Goal: Task Accomplishment & Management: Complete application form

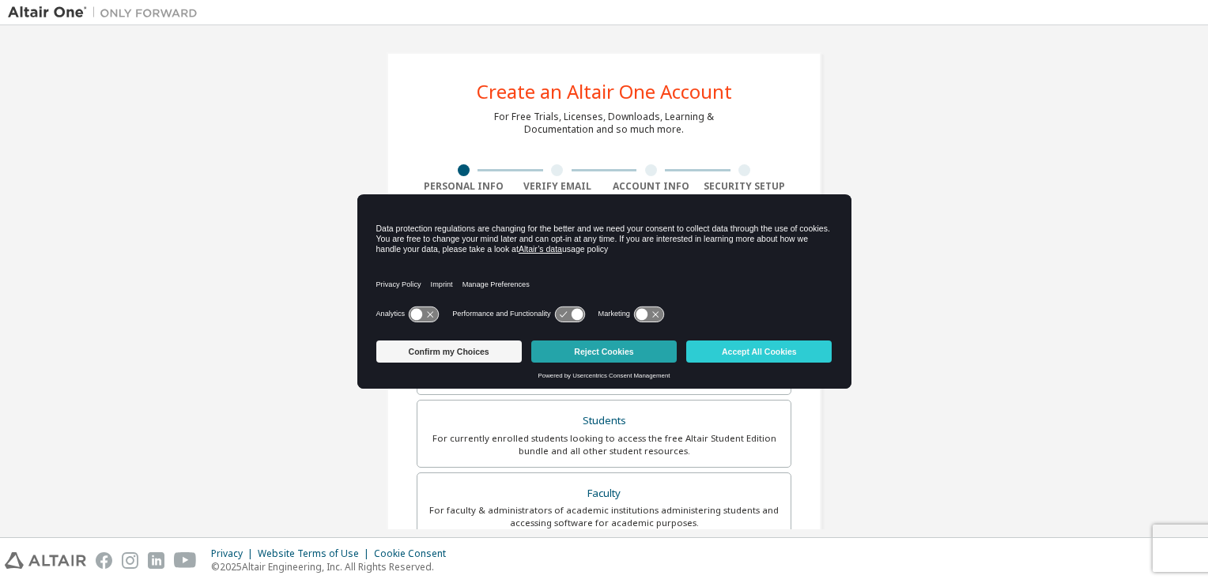
click at [586, 349] on button "Reject Cookies" at bounding box center [603, 352] width 145 height 22
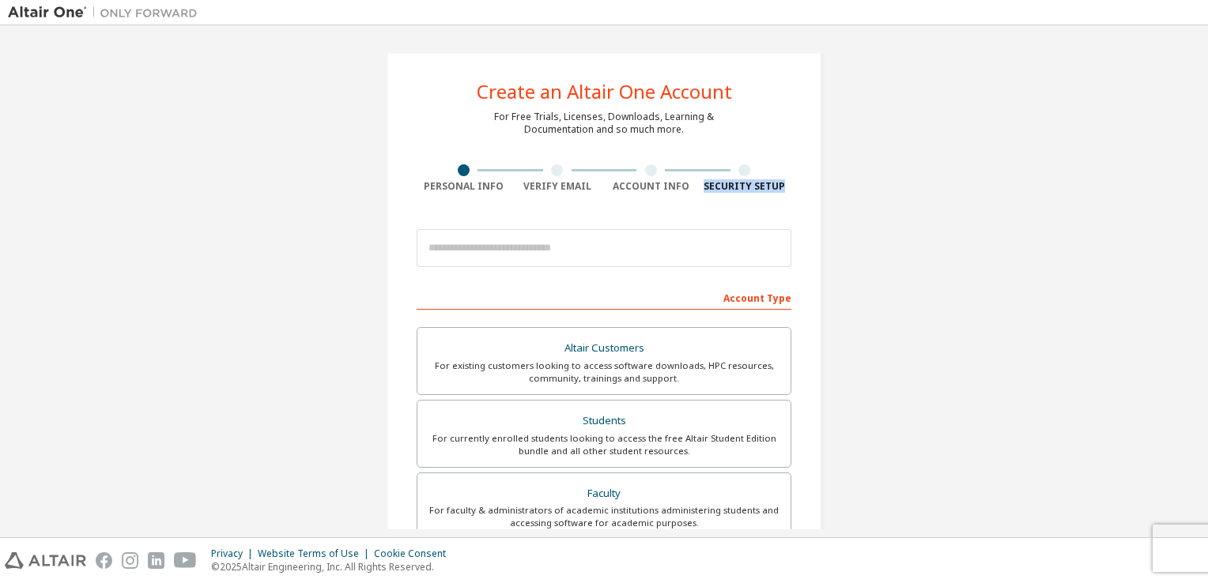
drag, startPoint x: 1207, startPoint y: 175, endPoint x: 1210, endPoint y: 188, distance: 13.0
click at [1207, 188] on html "**********" at bounding box center [604, 291] width 1208 height 583
drag, startPoint x: 1210, startPoint y: 188, endPoint x: 1120, endPoint y: 296, distance: 140.3
click at [1120, 296] on div "Create an Altair One Account For Free Trials, Licenses, Downloads, Learning & D…" at bounding box center [604, 451] width 1192 height 837
drag, startPoint x: 1207, startPoint y: 202, endPoint x: 1210, endPoint y: 226, distance: 23.9
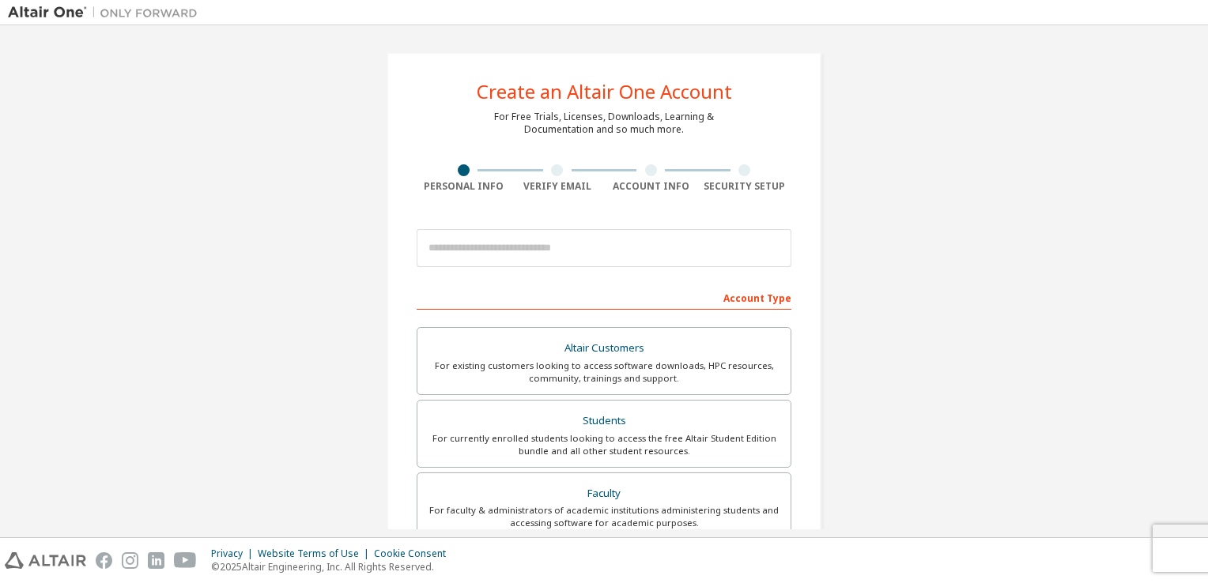
click at [1207, 226] on html "**********" at bounding box center [604, 291] width 1208 height 583
click at [1138, 378] on div "Create an Altair One Account For Free Trials, Licenses, Downloads, Learning & D…" at bounding box center [604, 451] width 1192 height 837
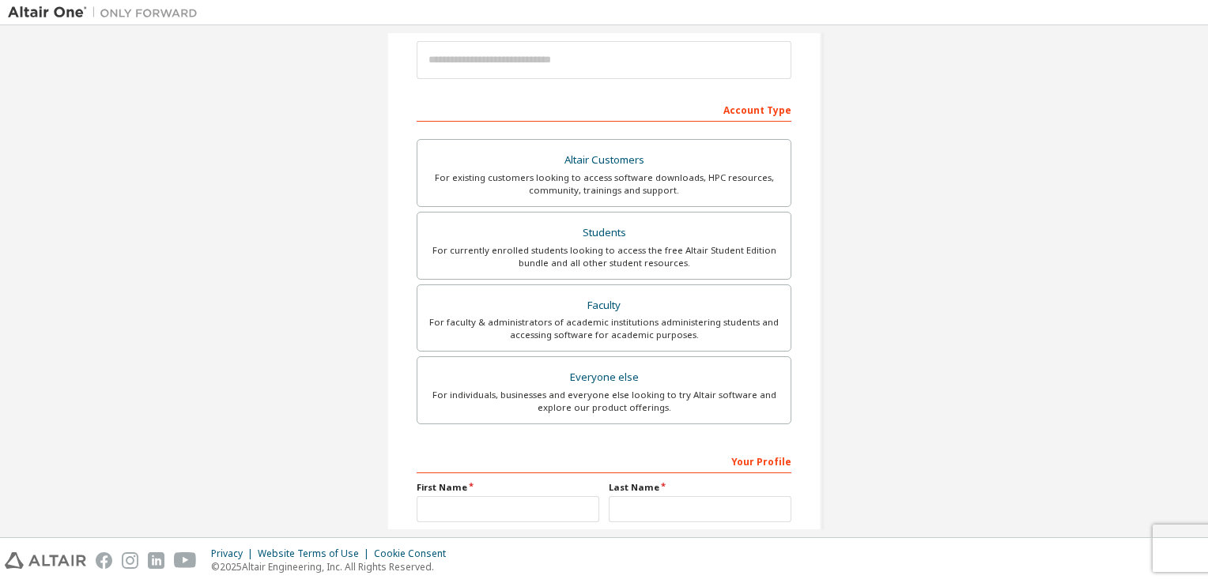
scroll to position [190, 0]
click at [545, 393] on div "For individuals, businesses and everyone else looking to try Altair software an…" at bounding box center [604, 399] width 354 height 25
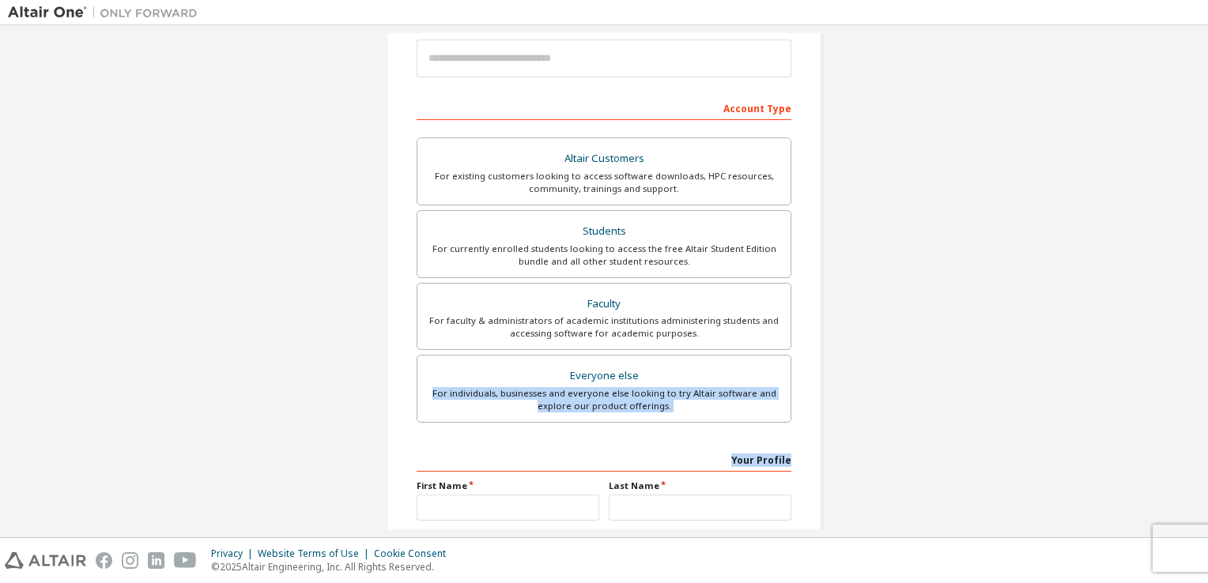
drag, startPoint x: 1207, startPoint y: 353, endPoint x: 1210, endPoint y: 447, distance: 94.1
click at [1207, 447] on html "**********" at bounding box center [604, 291] width 1208 height 583
drag, startPoint x: 1210, startPoint y: 447, endPoint x: 1140, endPoint y: 454, distance: 69.8
click at [1140, 454] on div "Create an Altair One Account For Free Trials, Licenses, Downloads, Learning & D…" at bounding box center [604, 262] width 1192 height 837
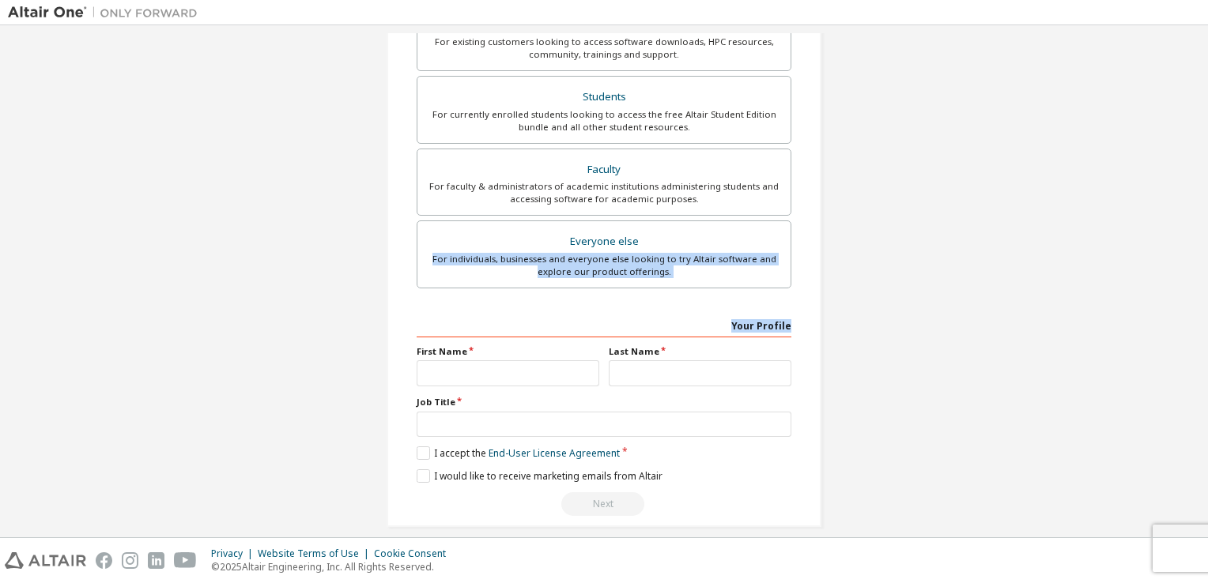
scroll to position [337, 0]
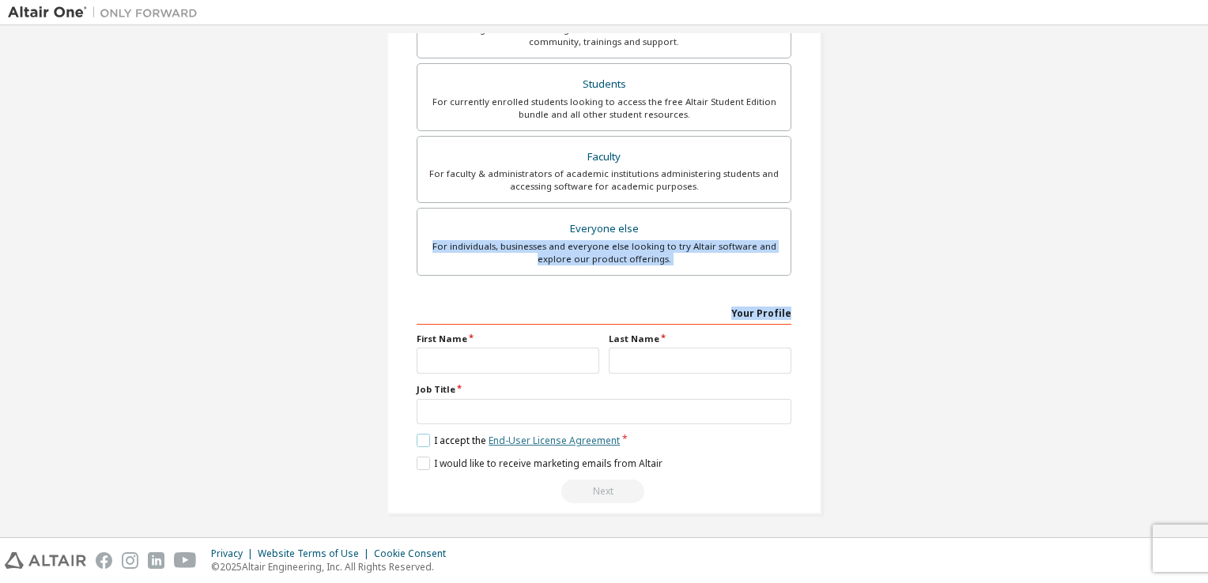
click at [589, 439] on link "End-User License Agreement" at bounding box center [553, 440] width 131 height 13
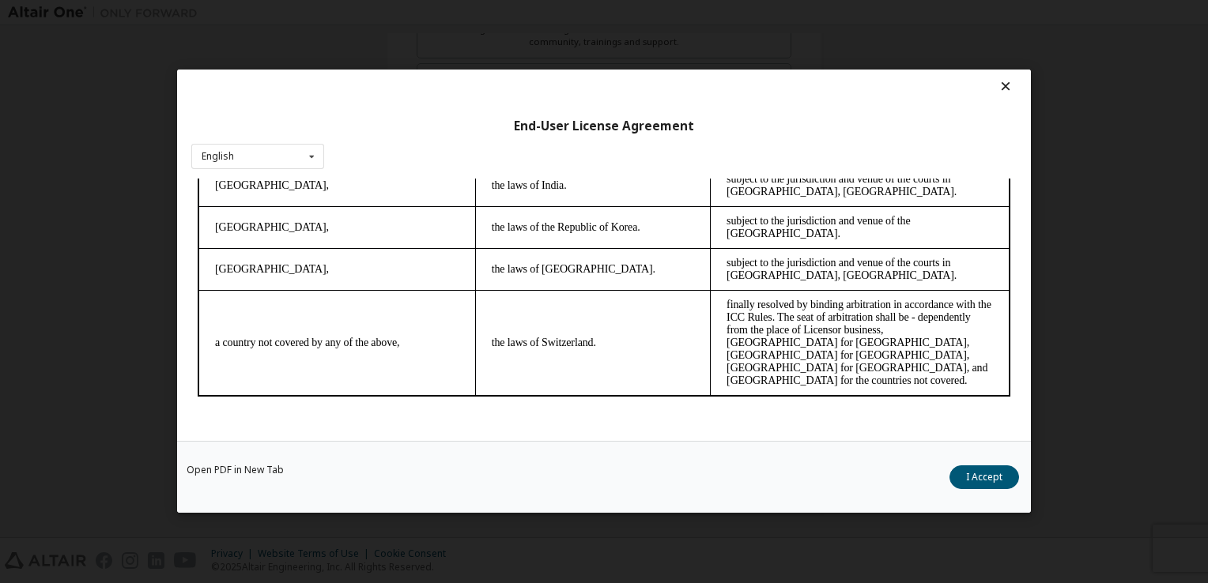
scroll to position [22, 0]
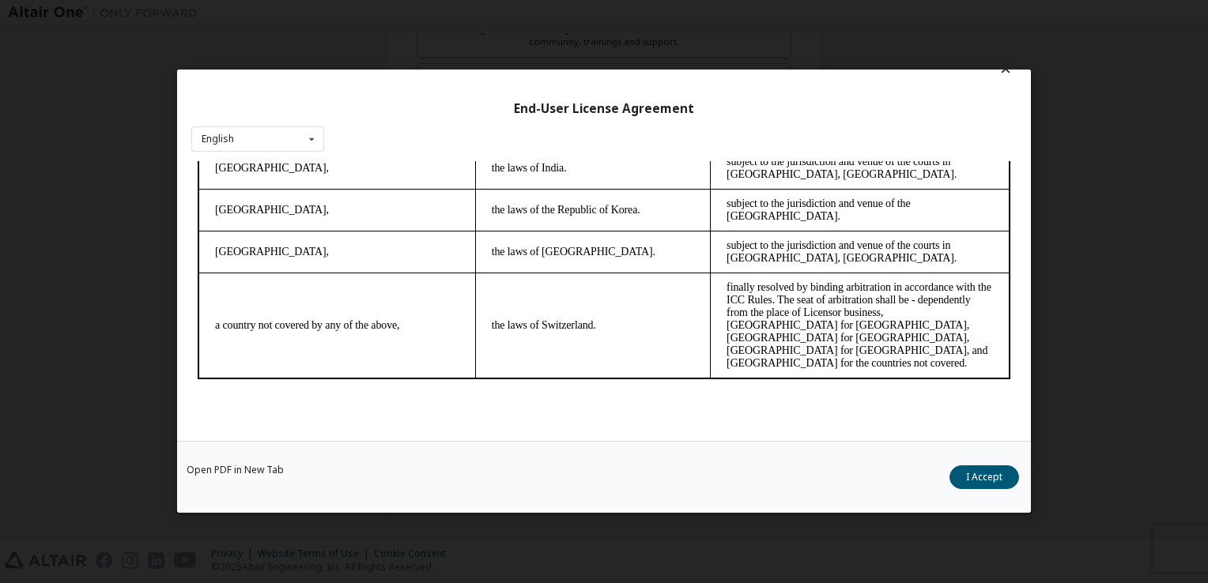
drag, startPoint x: 199, startPoint y: 201, endPoint x: 368, endPoint y: 595, distance: 429.1
copy body "L IPS DO SIT AMETC AD ELI SE DOE TEMPO INC UTLABOREET DOL MAGNA ALIQU, ENI ADM …"
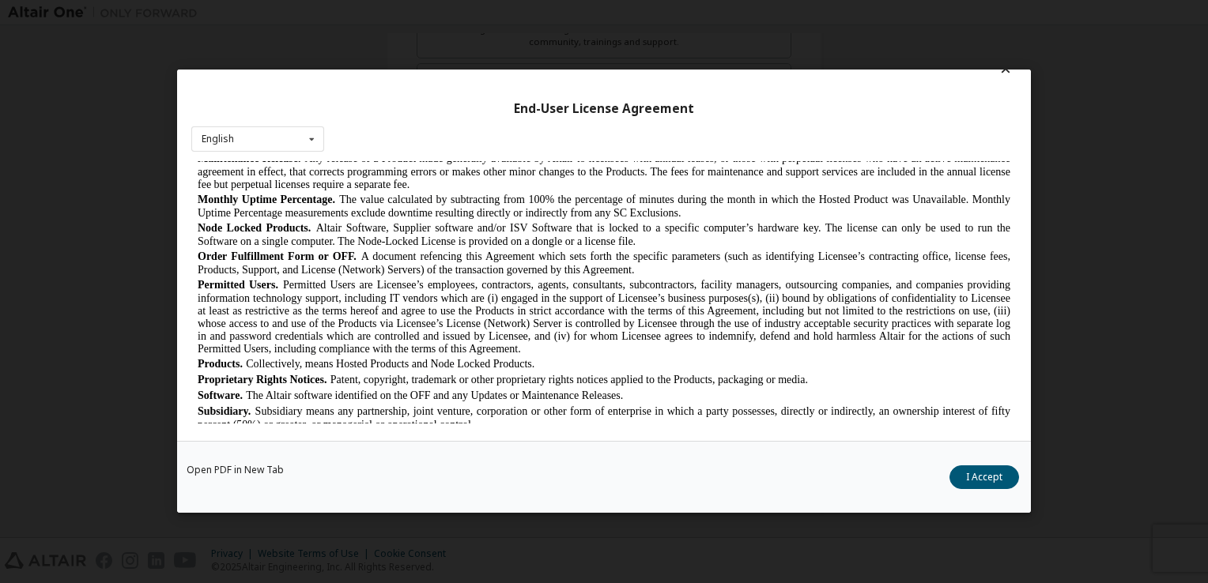
scroll to position [712, 0]
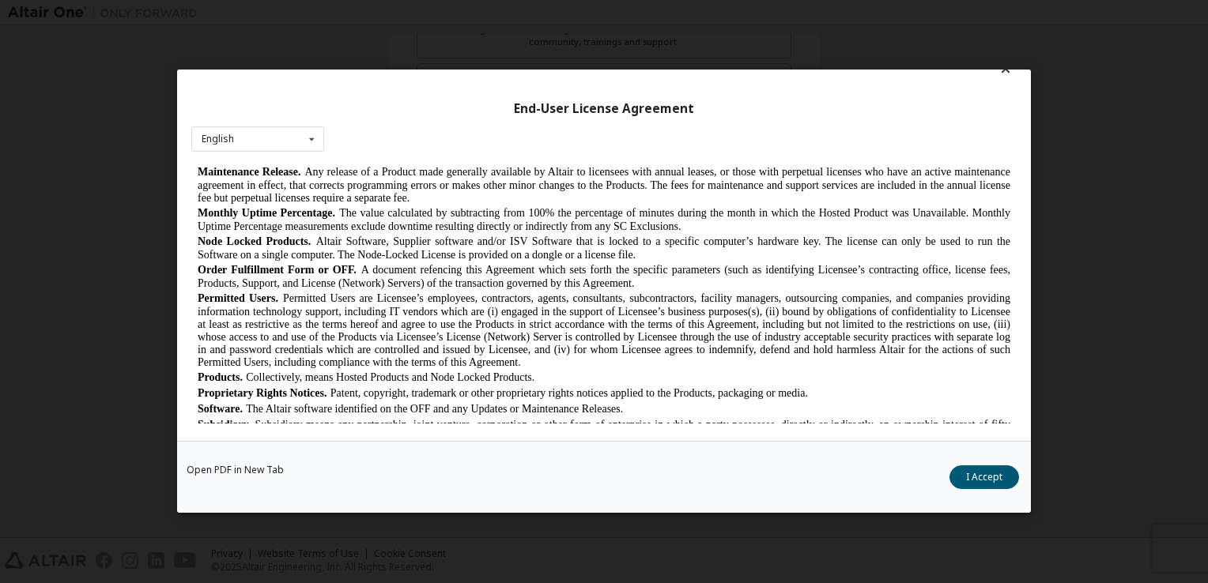
click at [1122, 280] on div "End-User License Agreement English English Chinese French German Japanese Korea…" at bounding box center [604, 291] width 1208 height 583
click at [997, 74] on icon at bounding box center [1005, 69] width 17 height 14
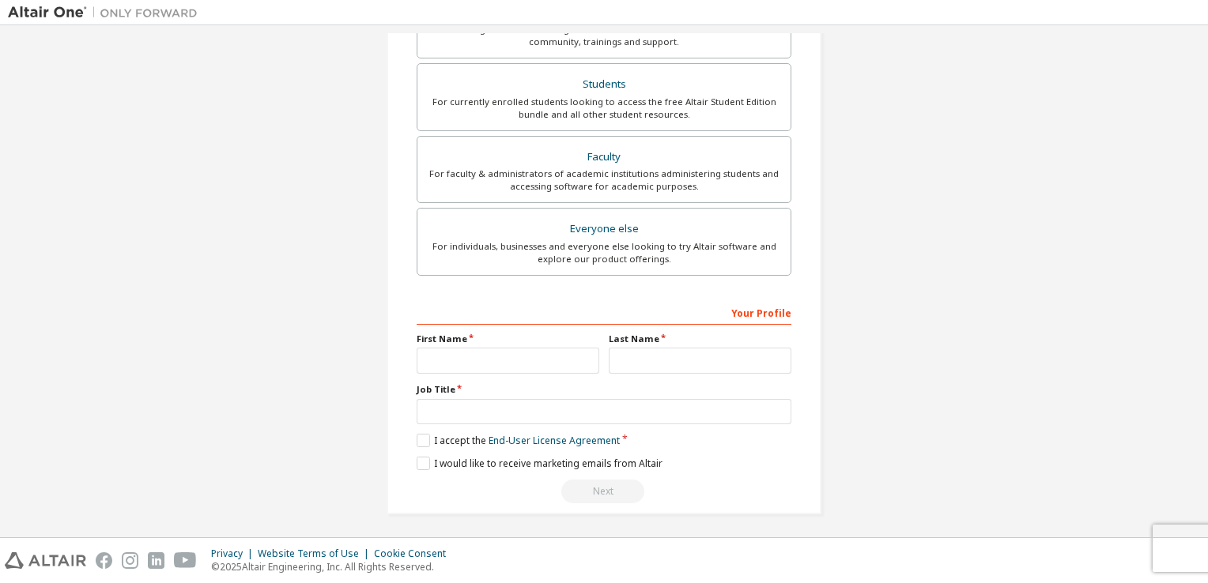
drag, startPoint x: 1207, startPoint y: 397, endPoint x: 1207, endPoint y: 412, distance: 15.0
click at [1207, 411] on html "**********" at bounding box center [604, 291] width 1208 height 583
